Goal: Transaction & Acquisition: Obtain resource

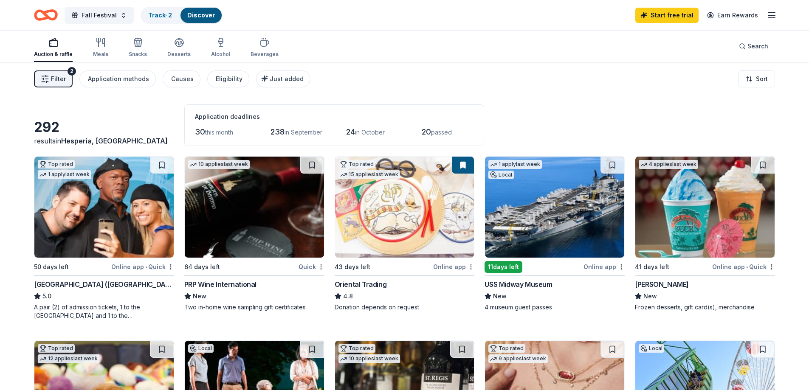
click at [193, 15] on link "Discover" at bounding box center [201, 14] width 28 height 7
click at [154, 14] on link "Track · 2" at bounding box center [160, 14] width 24 height 7
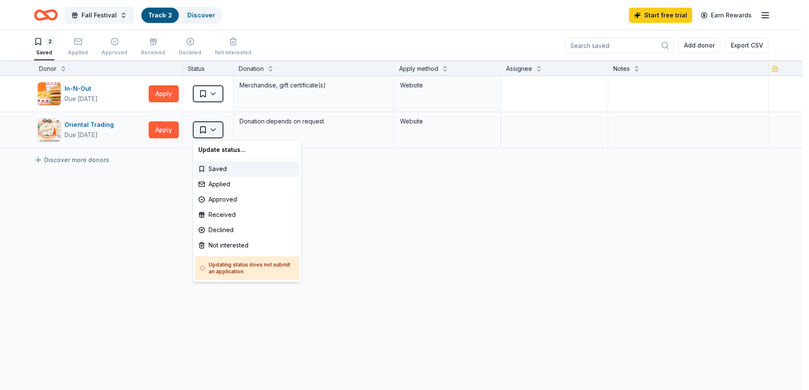
click at [201, 130] on html "Fall Festival Track · 2 Discover Start free trial Earn Rewards 2 Saved Applied …" at bounding box center [404, 195] width 809 height 390
click at [197, 126] on html "Fall Festival Track · 2 Discover Start free trial Earn Rewards 2 Saved Applied …" at bounding box center [407, 195] width 815 height 390
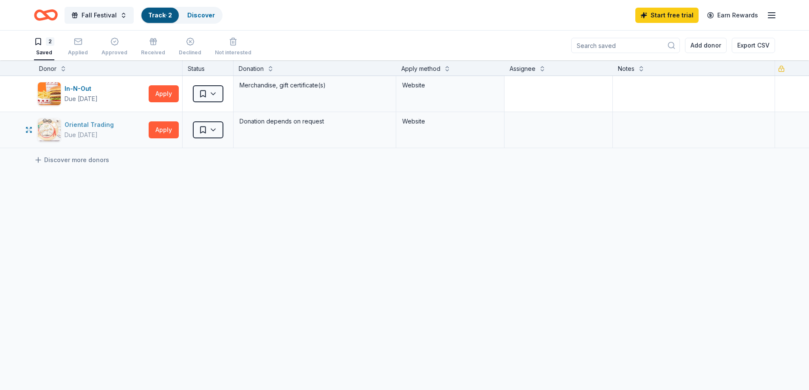
click at [105, 123] on div "Oriental Trading" at bounding box center [91, 125] width 53 height 10
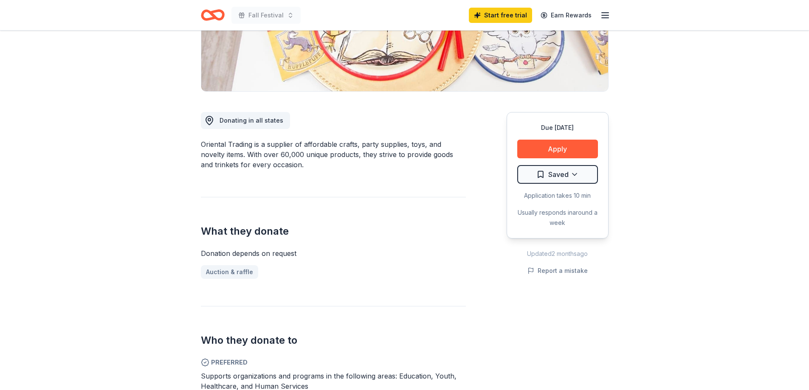
scroll to position [212, 0]
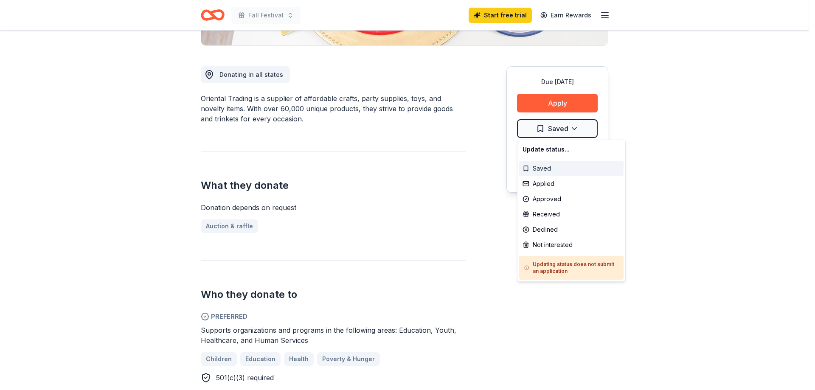
click at [552, 170] on div "Saved" at bounding box center [571, 168] width 104 height 15
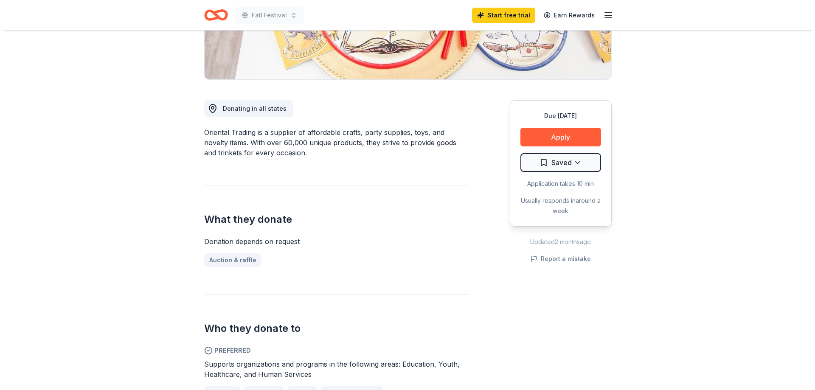
scroll to position [170, 0]
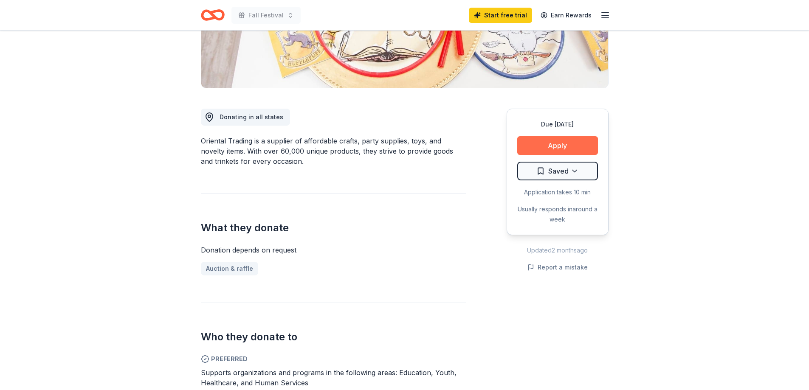
click at [529, 144] on button "Apply" at bounding box center [557, 145] width 81 height 19
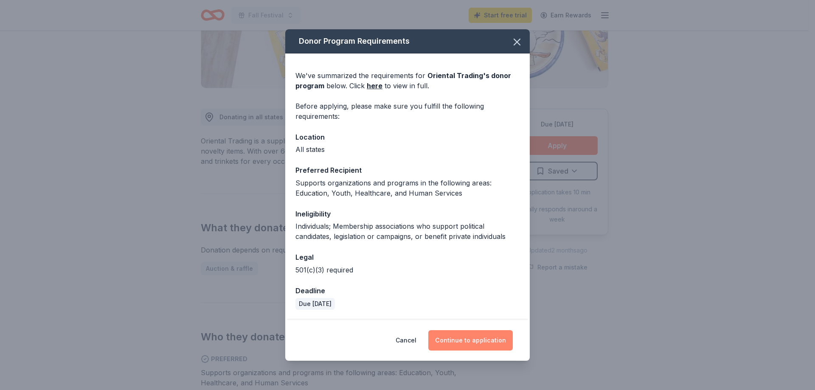
click at [473, 340] on button "Continue to application" at bounding box center [470, 340] width 84 height 20
